Goal: Information Seeking & Learning: Learn about a topic

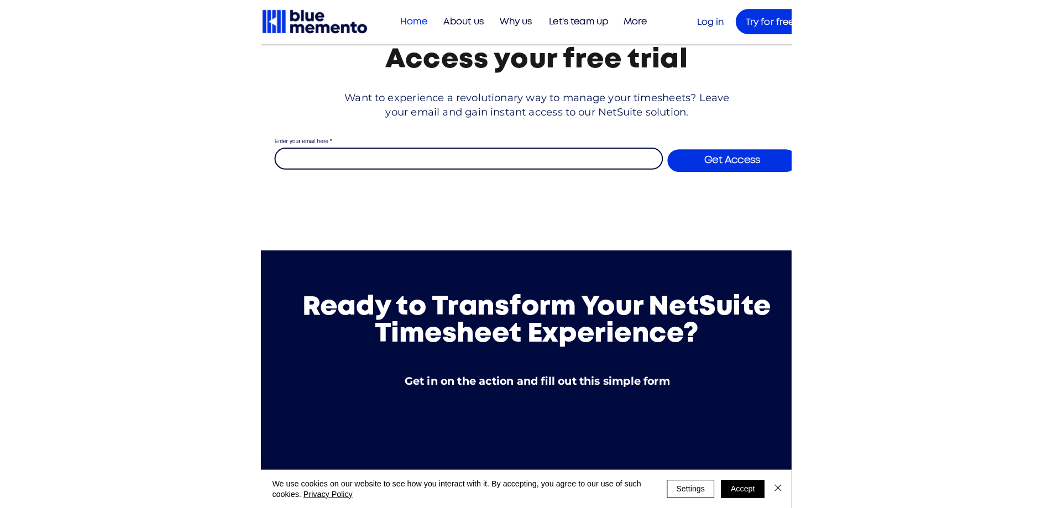
scroll to position [3871, 0]
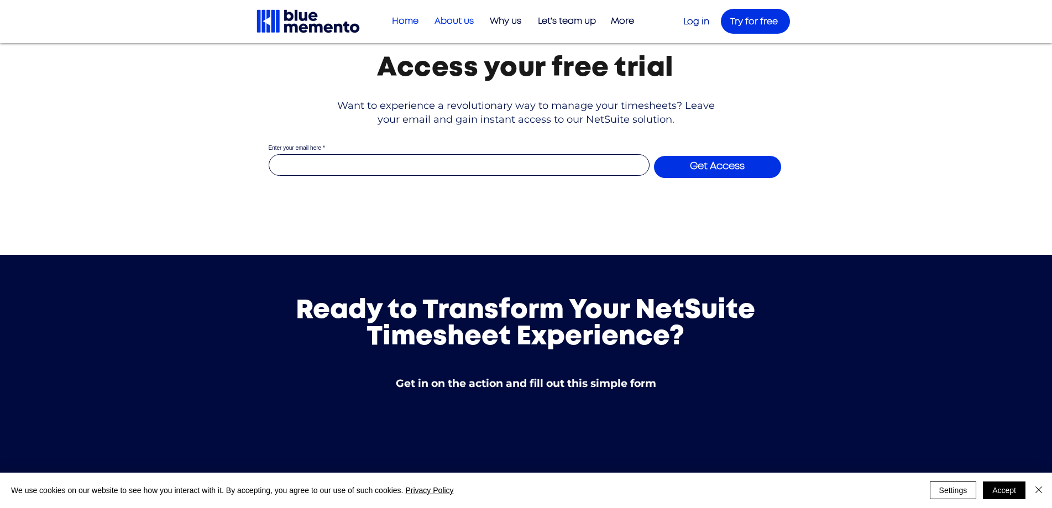
click at [449, 22] on p "About us" at bounding box center [454, 21] width 50 height 18
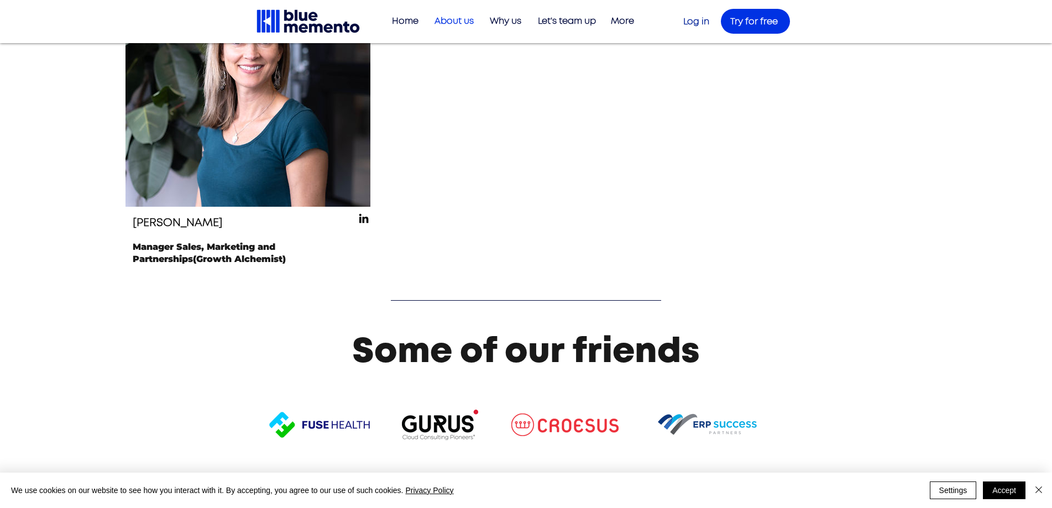
scroll to position [1443, 0]
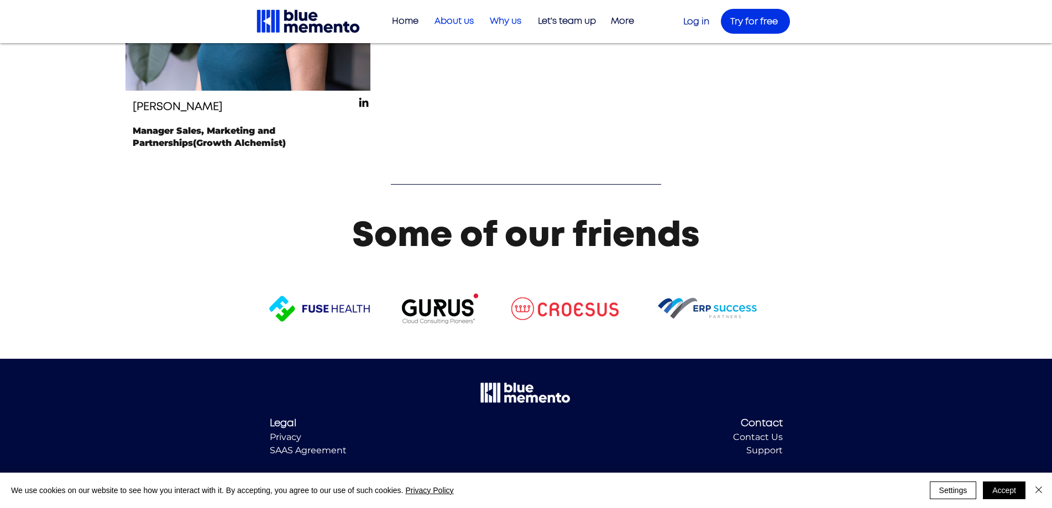
click at [506, 19] on p "Why us" at bounding box center [505, 21] width 43 height 18
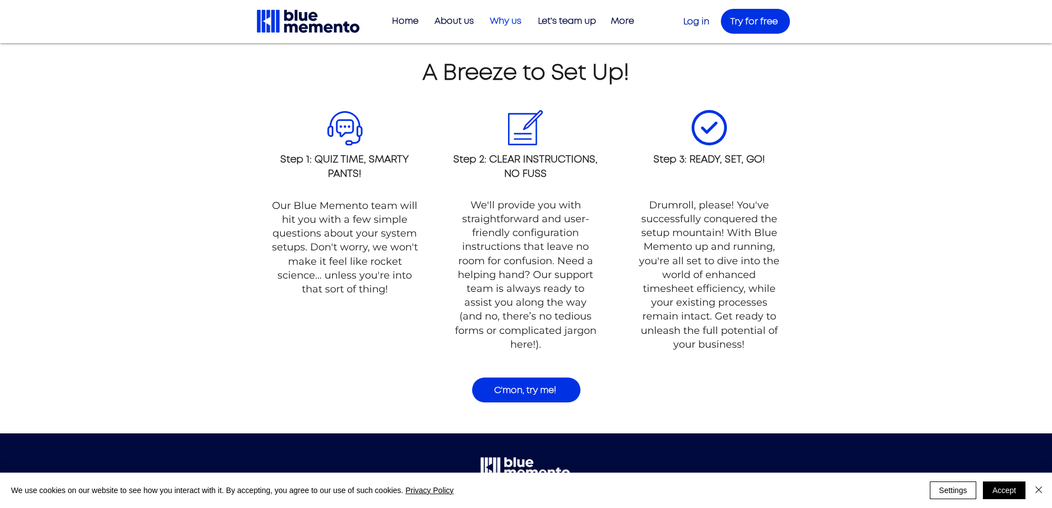
scroll to position [1070, 0]
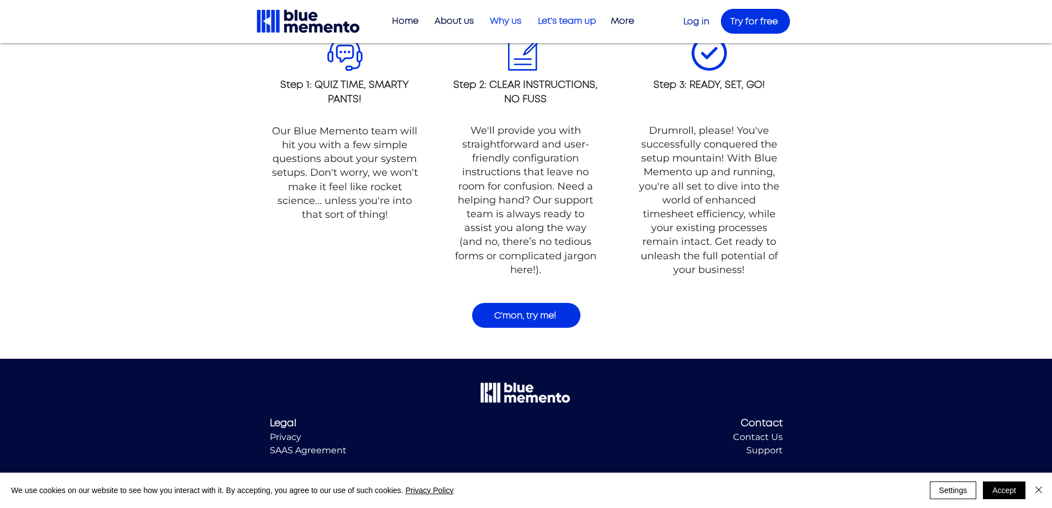
click at [520, 23] on p "Let's team up" at bounding box center [567, 21] width 69 height 18
click at [520, 22] on p "More" at bounding box center [623, 21] width 34 height 18
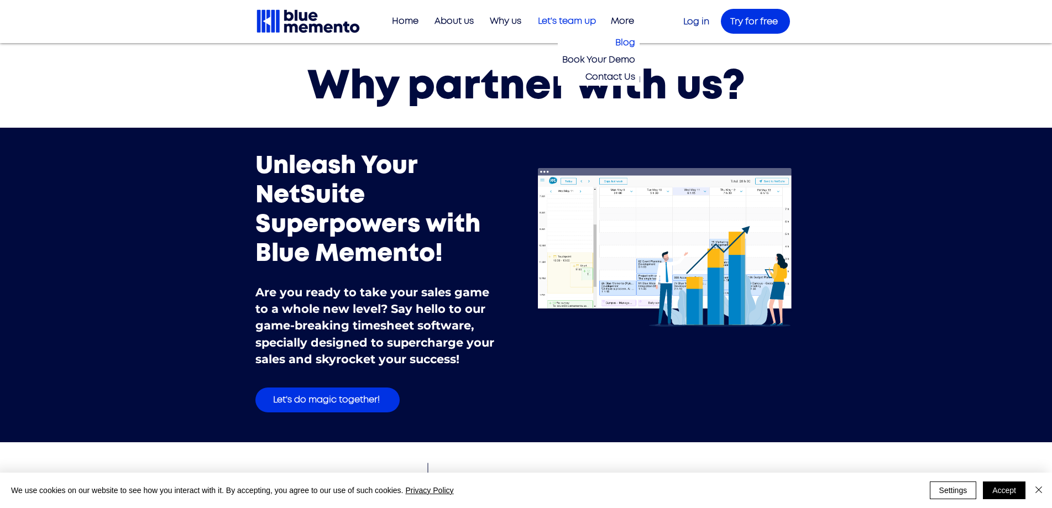
click at [520, 46] on p "Blog" at bounding box center [625, 42] width 29 height 17
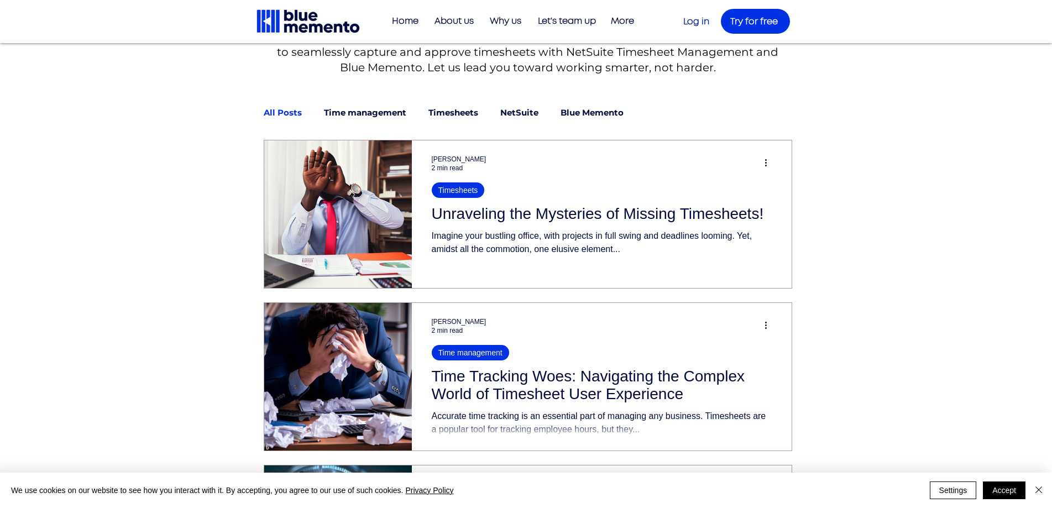
scroll to position [387, 0]
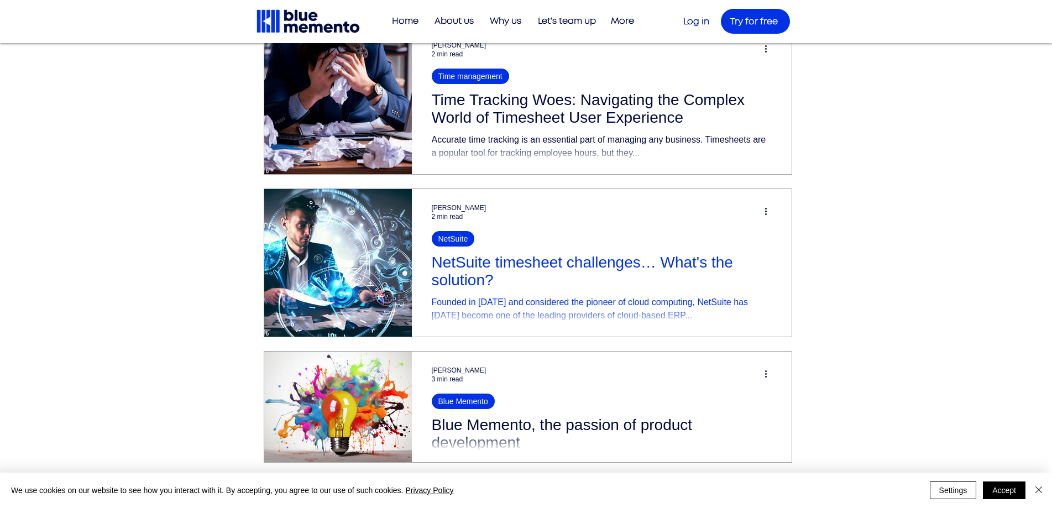
click at [520, 274] on h2 "NetSuite timesheet challenges… What's the solution?" at bounding box center [602, 271] width 340 height 35
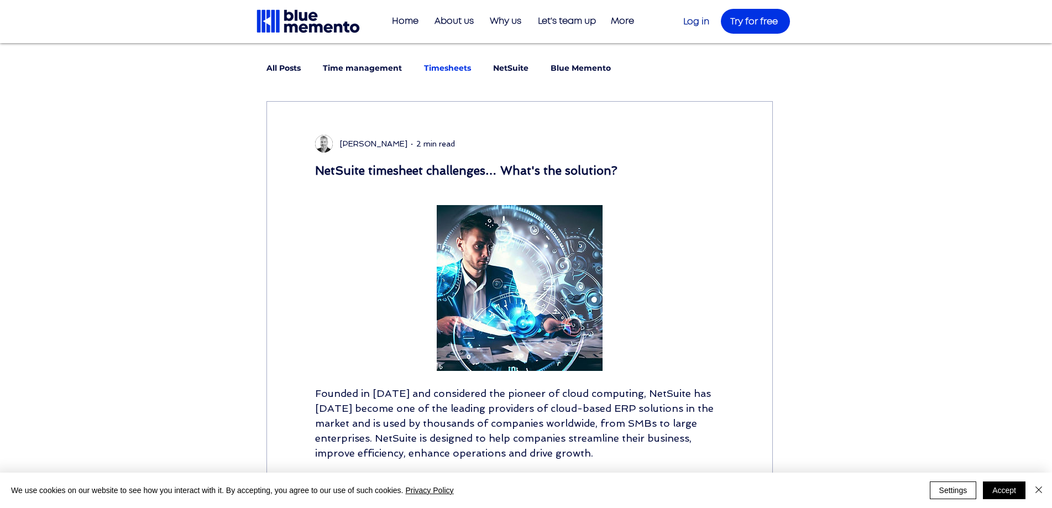
click at [441, 65] on link "Timesheets" at bounding box center [447, 68] width 47 height 11
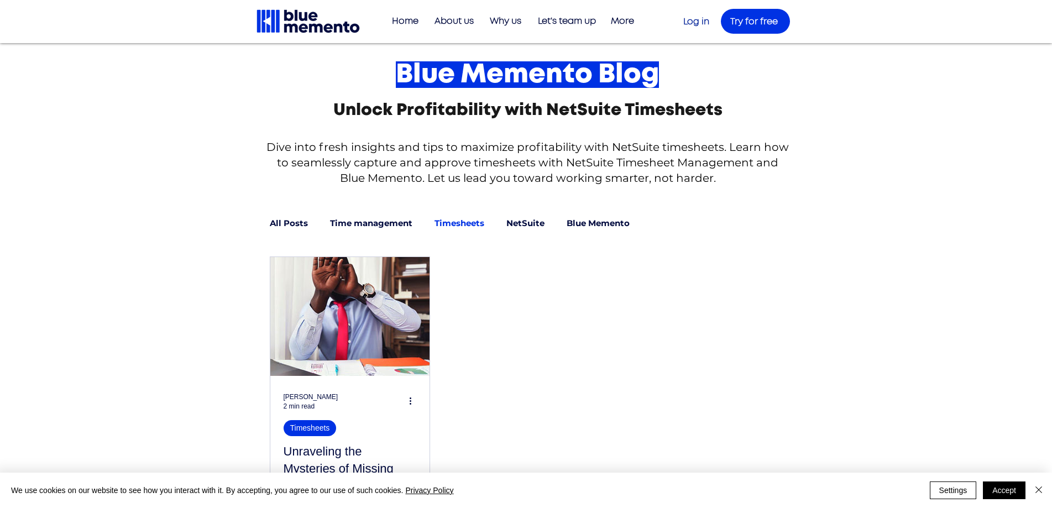
scroll to position [221, 0]
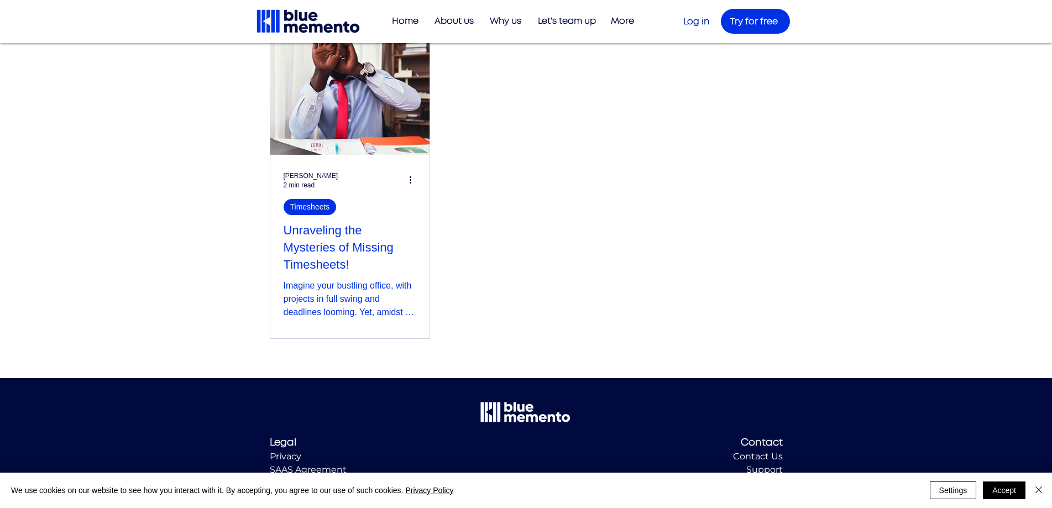
click at [384, 239] on h2 "Unraveling the Mysteries of Missing Timesheets!" at bounding box center [350, 247] width 133 height 51
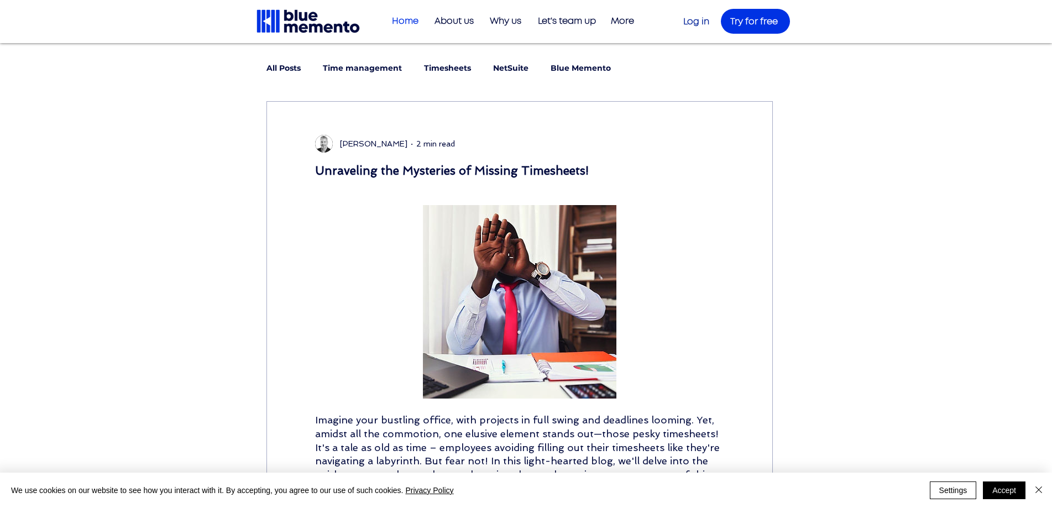
click at [413, 25] on p "Home" at bounding box center [406, 21] width 38 height 18
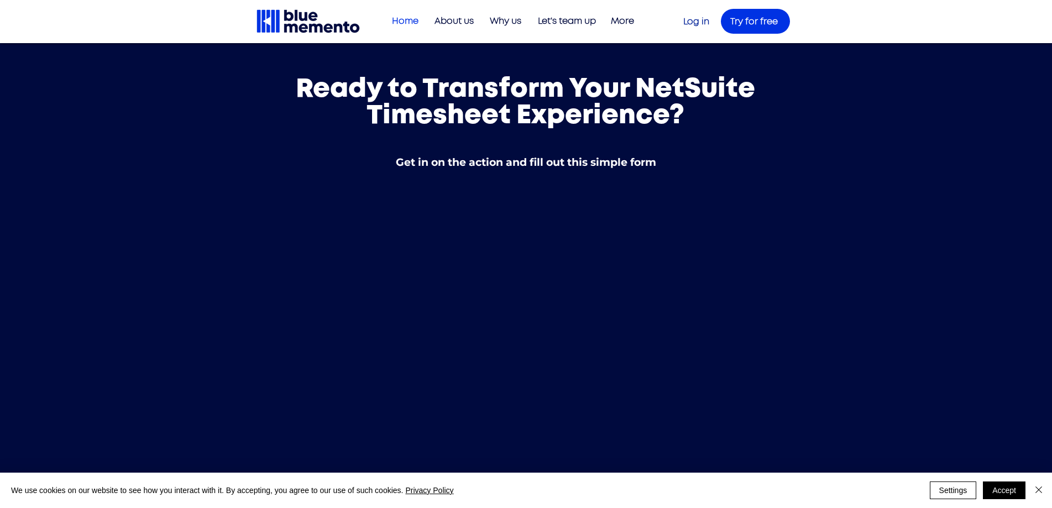
scroll to position [4232, 0]
